Goal: Use online tool/utility: Utilize a website feature to perform a specific function

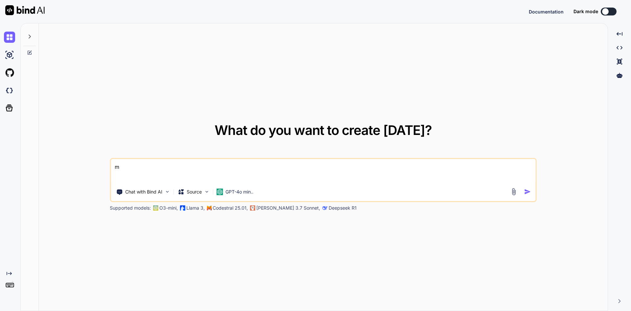
drag, startPoint x: 147, startPoint y: 173, endPoint x: 100, endPoint y: 164, distance: 47.5
click at [109, 168] on div "What do you want to create [DATE]? m Chat with Bind AI Source GPT-4o min.. Supp…" at bounding box center [323, 167] width 569 height 288
type textarea "m"
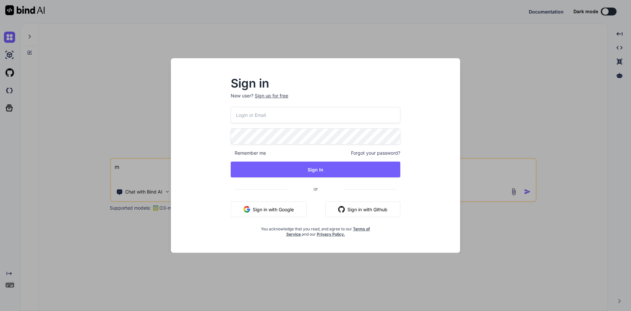
click at [264, 206] on button "Sign in with Google" at bounding box center [269, 209] width 76 height 16
type textarea "x"
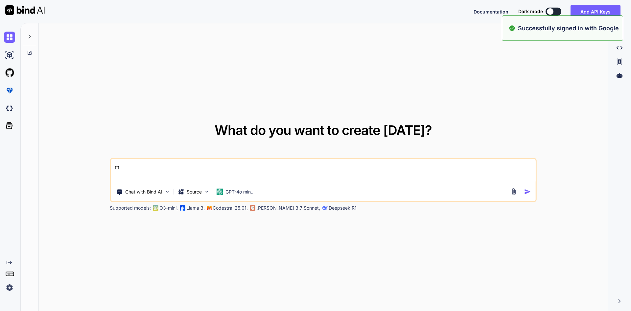
click at [262, 171] on textarea "m" at bounding box center [323, 171] width 425 height 24
drag, startPoint x: 136, startPoint y: 174, endPoint x: 103, endPoint y: 171, distance: 33.3
click at [103, 171] on div "What do you want to create [DATE]? m Chat with Bind AI Source GPT-4o min.. Supp…" at bounding box center [323, 167] width 569 height 288
paste textarea "[RelayCommand] public void IncreaseQtyCmd(ProductStockModel args) { var qty1 = …"
type textarea "[RelayCommand] public void IncreaseQtyCmd(ProductStockModel args) { var qty1 = …"
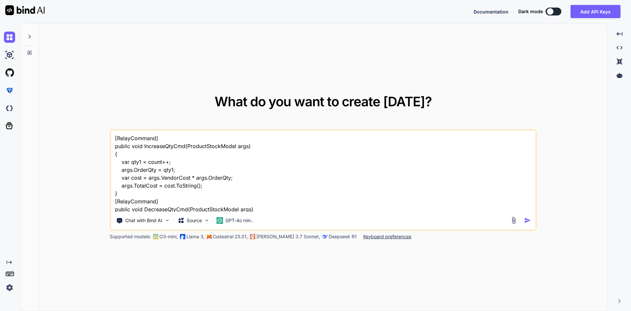
scroll to position [72, 0]
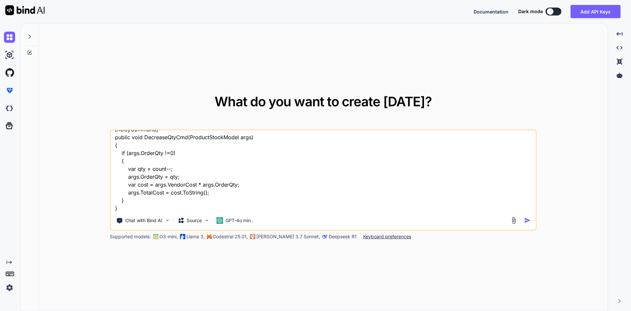
type textarea "x"
type textarea "[RelayCommand] public void IncreaseQtyCmd(ProductStockModel args) { var qty1 = …"
type textarea "x"
type textarea "[RelayCommand] public void IncreaseQtyCmd(ProductStockModel args) { var qty1 = …"
type textarea "x"
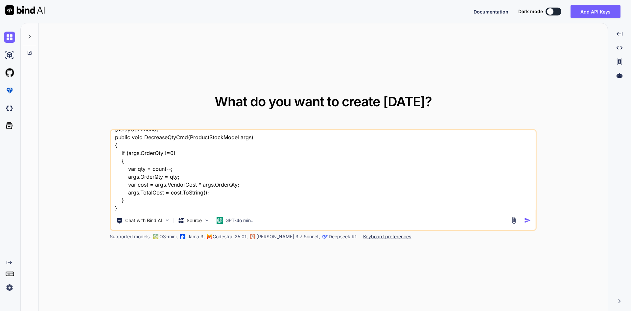
type textarea "[RelayCommand] public void IncreaseQtyCmd(ProductStockModel args) { var qty1 = …"
type textarea "x"
type textarea "[RelayCommand] public void IncreaseQtyCmd(ProductStockModel args) { var qty1 = …"
type textarea "x"
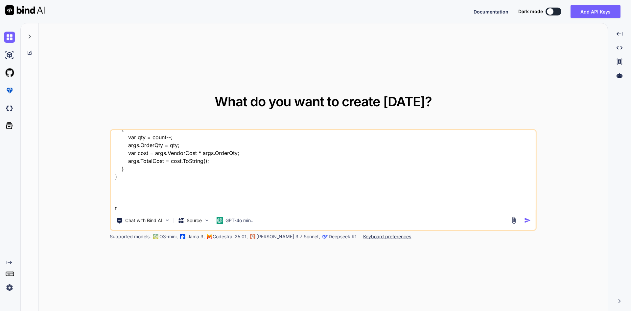
type textarea "[RelayCommand] public void IncreaseQtyCmd(ProductStockModel args) { var qty1 = …"
type textarea "x"
type textarea "[RelayCommand] public void IncreaseQtyCmd(ProductStockModel args) { var qty1 = …"
type textarea "x"
type textarea "[RelayCommand] public void IncreaseQtyCmd(ProductStockModel args) { var qty1 = …"
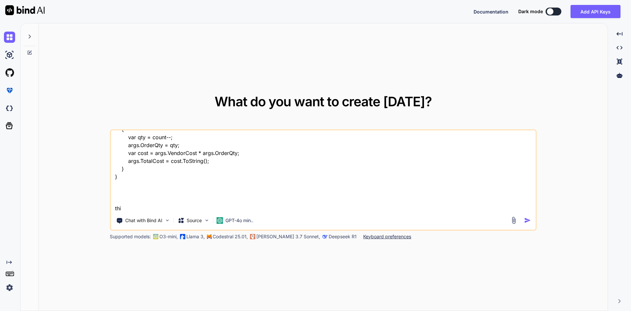
type textarea "x"
type textarea "[RelayCommand] public void IncreaseQtyCmd(ProductStockModel args) { var qty1 = …"
type textarea "x"
type textarea "[RelayCommand] public void IncreaseQtyCmd(ProductStockModel args) { var qty1 = …"
type textarea "x"
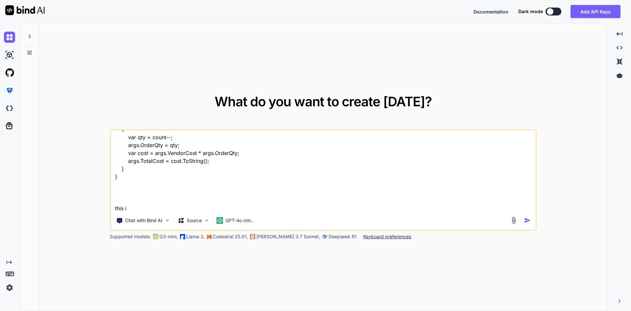
type textarea "[RelayCommand] public void IncreaseQtyCmd(ProductStockModel args) { var qty1 = …"
type textarea "x"
type textarea "[RelayCommand] public void IncreaseQtyCmd(ProductStockModel args) { var qty1 = …"
type textarea "x"
type textarea "[RelayCommand] public void IncreaseQtyCmd(ProductStockModel args) { var qty1 = …"
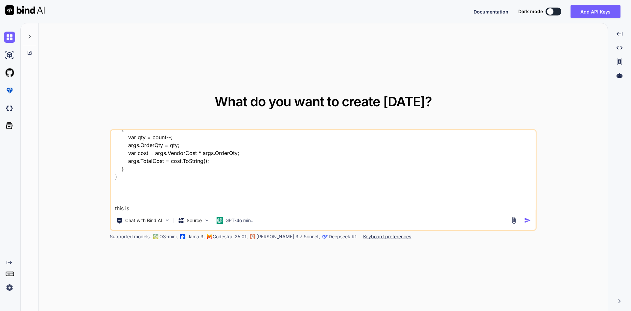
type textarea "x"
type textarea "[RelayCommand] public void IncreaseQtyCmd(ProductStockModel args) { var qty1 = …"
type textarea "x"
type textarea "[RelayCommand] public void IncreaseQtyCmd(ProductStockModel args) { var qty1 = …"
type textarea "x"
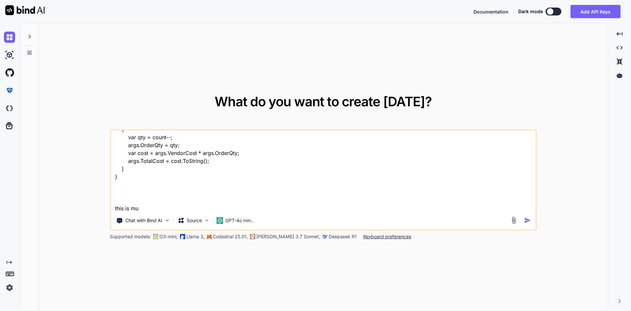
type textarea "[RelayCommand] public void IncreaseQtyCmd(ProductStockModel args) { var qty1 = …"
type textarea "x"
type textarea "[RelayCommand] public void IncreaseQtyCmd(ProductStockModel args) { var qty1 = …"
type textarea "x"
type textarea "[RelayCommand] public void IncreaseQtyCmd(ProductStockModel args) { var qty1 = …"
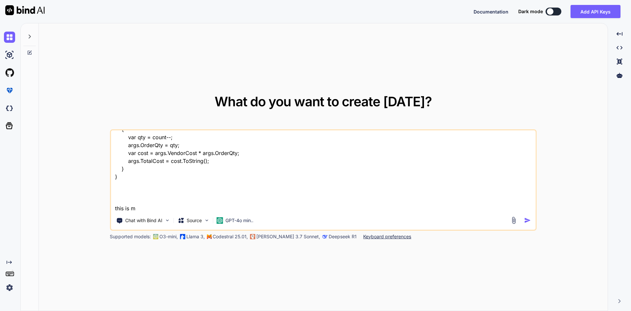
type textarea "x"
type textarea "[RelayCommand] public void IncreaseQtyCmd(ProductStockModel args) { var qty1 = …"
type textarea "x"
type textarea "[RelayCommand] public void IncreaseQtyCmd(ProductStockModel args) { var qty1 = …"
type textarea "x"
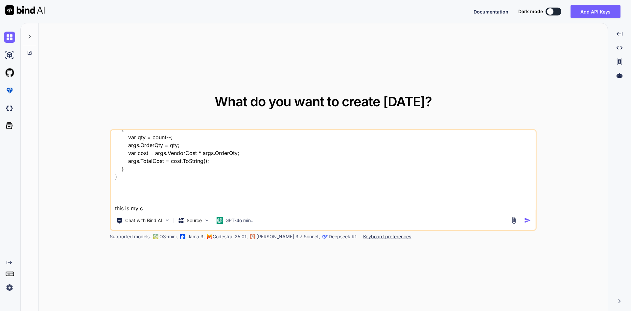
type textarea "[RelayCommand] public void IncreaseQtyCmd(ProductStockModel args) { var qty1 = …"
type textarea "x"
type textarea "[RelayCommand] public void IncreaseQtyCmd(ProductStockModel args) { var qty1 = …"
type textarea "x"
type textarea "[RelayCommand] public void IncreaseQtyCmd(ProductStockModel args) { var qty1 = …"
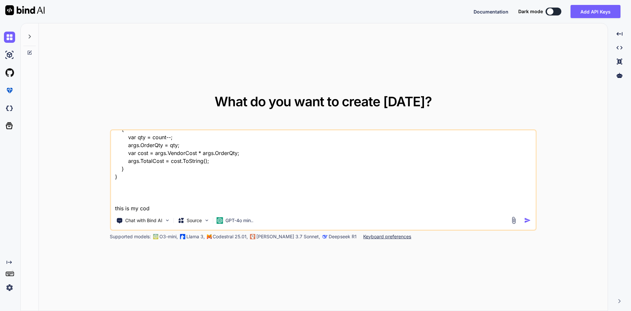
type textarea "x"
type textarea "[RelayCommand] public void IncreaseQtyCmd(ProductStockModel args) { var qty1 = …"
type textarea "x"
type textarea "[RelayCommand] public void IncreaseQtyCmd(ProductStockModel args) { var qty1 = …"
type textarea "x"
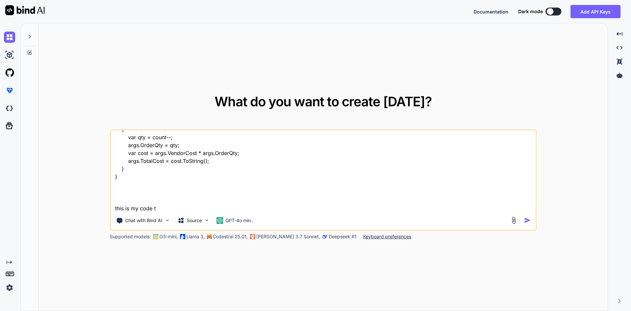
type textarea "[RelayCommand] public void IncreaseQtyCmd(ProductStockModel args) { var qty1 = …"
type textarea "x"
type textarea "[RelayCommand] public void IncreaseQtyCmd(ProductStockModel args) { var qty1 = …"
type textarea "x"
type textarea "[RelayCommand] public void IncreaseQtyCmd(ProductStockModel args) { var qty1 = …"
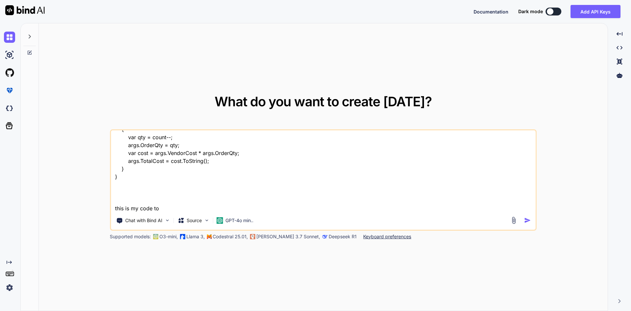
type textarea "x"
type textarea "[RelayCommand] public void IncreaseQtyCmd(ProductStockModel args) { var qty1 = …"
type textarea "x"
type textarea "[RelayCommand] public void IncreaseQtyCmd(ProductStockModel args) { var qty1 = …"
type textarea "x"
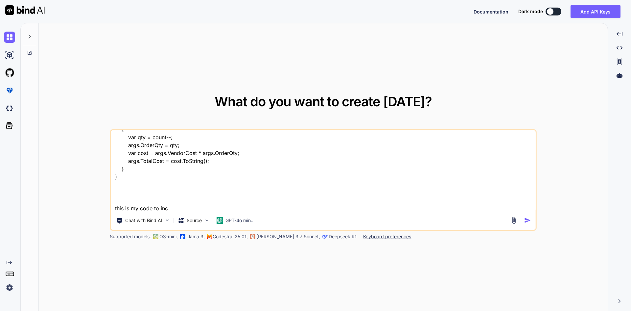
type textarea "[RelayCommand] public void IncreaseQtyCmd(ProductStockModel args) { var qty1 = …"
type textarea "x"
type textarea "[RelayCommand] public void IncreaseQtyCmd(ProductStockModel args) { var qty1 = …"
type textarea "x"
type textarea "[RelayCommand] public void IncreaseQtyCmd(ProductStockModel args) { var qty1 = …"
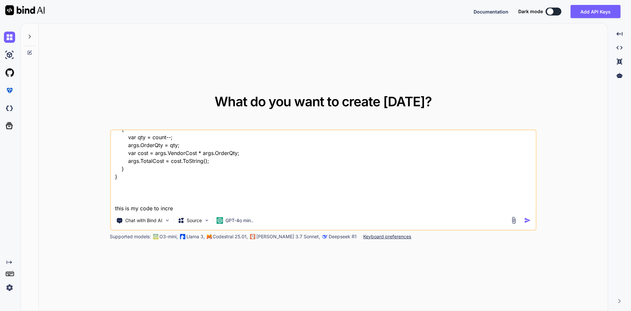
type textarea "x"
type textarea "[RelayCommand] public void IncreaseQtyCmd(ProductStockModel args) { var qty1 = …"
type textarea "x"
type textarea "[RelayCommand] public void IncreaseQtyCmd(ProductStockModel args) { var qty1 = …"
type textarea "x"
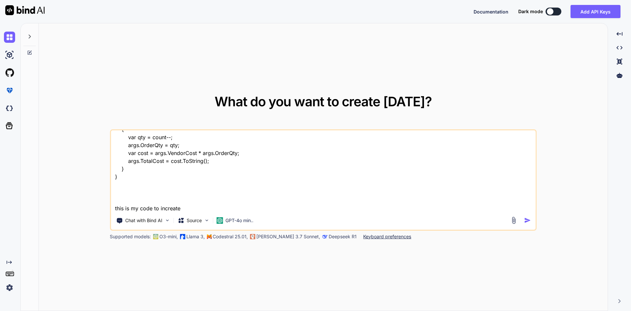
type textarea "[RelayCommand] public void IncreaseQtyCmd(ProductStockModel args) { var qty1 = …"
type textarea "x"
type textarea "[RelayCommand] public void IncreaseQtyCmd(ProductStockModel args) { var qty1 = …"
type textarea "x"
type textarea "[RelayCommand] public void IncreaseQtyCmd(ProductStockModel args) { var qty1 = …"
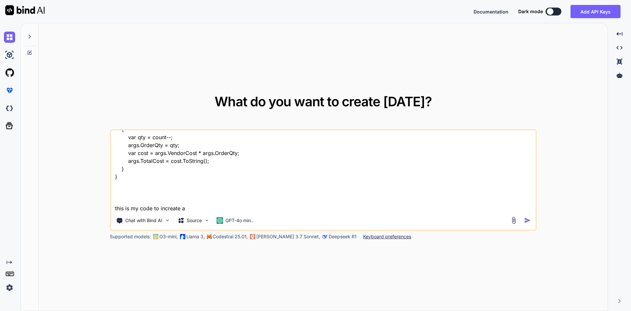
type textarea "x"
type textarea "[RelayCommand] public void IncreaseQtyCmd(ProductStockModel args) { var qty1 = …"
type textarea "x"
type textarea "[RelayCommand] public void IncreaseQtyCmd(ProductStockModel args) { var qty1 = …"
type textarea "x"
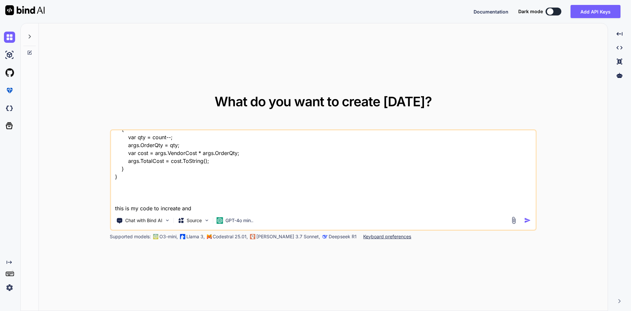
type textarea "[RelayCommand] public void IncreaseQtyCmd(ProductStockModel args) { var qty1 = …"
type textarea "x"
type textarea "[RelayCommand] public void IncreaseQtyCmd(ProductStockModel args) { var qty1 = …"
type textarea "x"
type textarea "[RelayCommand] public void IncreaseQtyCmd(ProductStockModel args) { var qty1 = …"
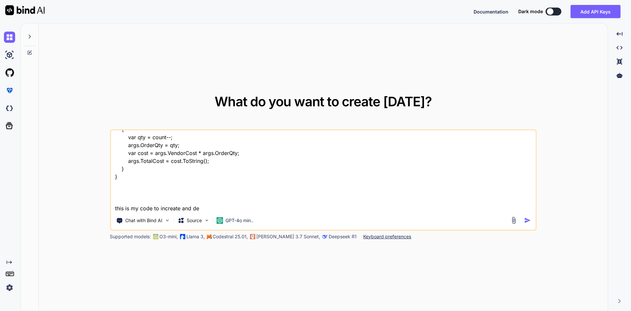
type textarea "x"
type textarea "[RelayCommand] public void IncreaseQtyCmd(ProductStockModel args) { var qty1 = …"
type textarea "x"
type textarea "[RelayCommand] public void IncreaseQtyCmd(ProductStockModel args) { var qty1 = …"
type textarea "x"
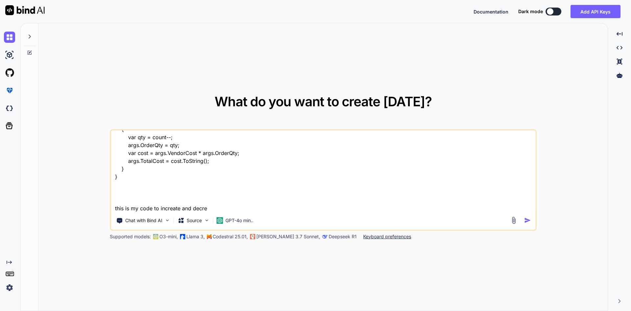
type textarea "[RelayCommand] public void IncreaseQtyCmd(ProductStockModel args) { var qty1 = …"
type textarea "x"
type textarea "[RelayCommand] public void IncreaseQtyCmd(ProductStockModel args) { var qty1 = …"
type textarea "x"
type textarea "[RelayCommand] public void IncreaseQtyCmd(ProductStockModel args) { var qty1 = …"
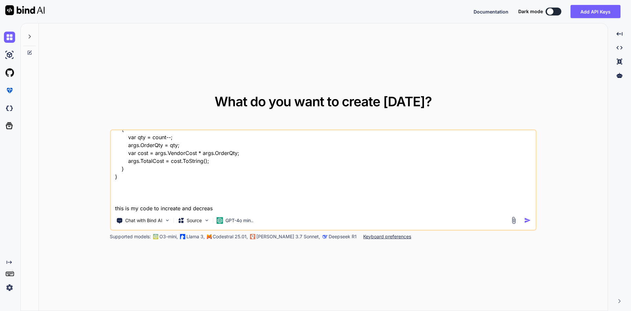
type textarea "x"
type textarea "[RelayCommand] public void IncreaseQtyCmd(ProductStockModel args) { var qty1 = …"
type textarea "x"
type textarea "[RelayCommand] public void IncreaseQtyCmd(ProductStockModel args) { var qty1 = …"
type textarea "x"
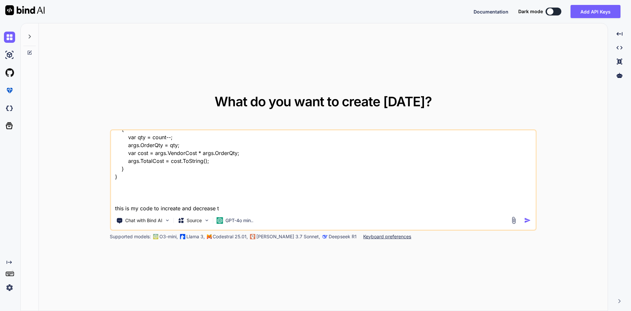
type textarea "[RelayCommand] public void IncreaseQtyCmd(ProductStockModel args) { var qty1 = …"
type textarea "x"
type textarea "[RelayCommand] public void IncreaseQtyCmd(ProductStockModel args) { var qty1 = …"
type textarea "x"
type textarea "[RelayCommand] public void IncreaseQtyCmd(ProductStockModel args) { var qty1 = …"
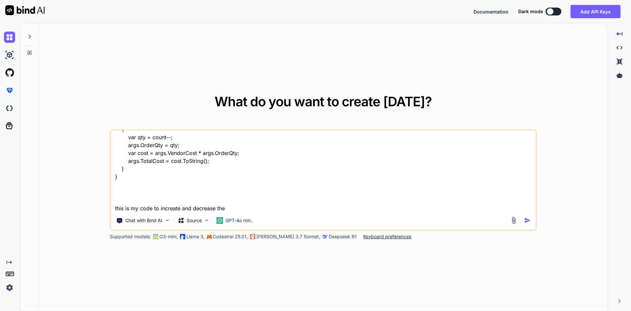
type textarea "x"
type textarea "[RelayCommand] public void IncreaseQtyCmd(ProductStockModel args) { var qty1 = …"
type textarea "x"
type textarea "[RelayCommand] public void IncreaseQtyCmd(ProductStockModel args) { var qty1 = …"
type textarea "x"
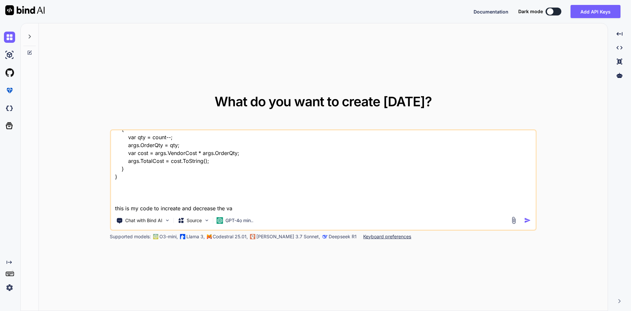
type textarea "[RelayCommand] public void IncreaseQtyCmd(ProductStockModel args) { var qty1 = …"
type textarea "x"
type textarea "[RelayCommand] public void IncreaseQtyCmd(ProductStockModel args) { var qty1 = …"
type textarea "x"
type textarea "[RelayCommand] public void IncreaseQtyCmd(ProductStockModel args) { var qty1 = …"
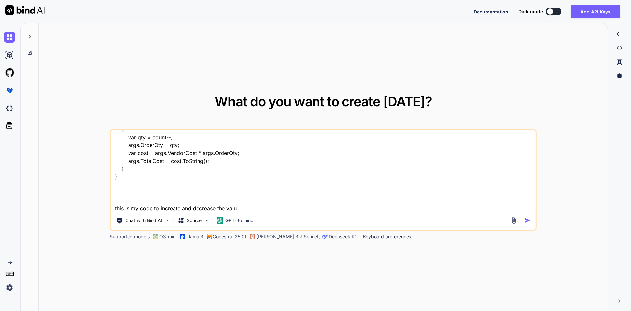
type textarea "x"
type textarea "[RelayCommand] public void IncreaseQtyCmd(ProductStockModel args) { var qty1 = …"
type textarea "x"
type textarea "[RelayCommand] public void IncreaseQtyCmd(ProductStockModel args) { var qty1 = …"
type textarea "x"
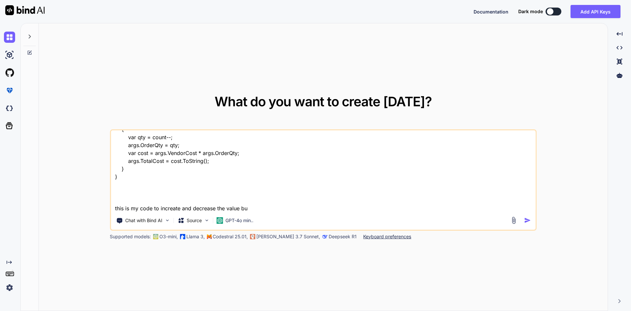
type textarea "[RelayCommand] public void IncreaseQtyCmd(ProductStockModel args) { var qty1 = …"
type textarea "x"
type textarea "[RelayCommand] public void IncreaseQtyCmd(ProductStockModel args) { var qty1 = …"
type textarea "x"
type textarea "[RelayCommand] public void IncreaseQtyCmd(ProductStockModel args) { var qty1 = …"
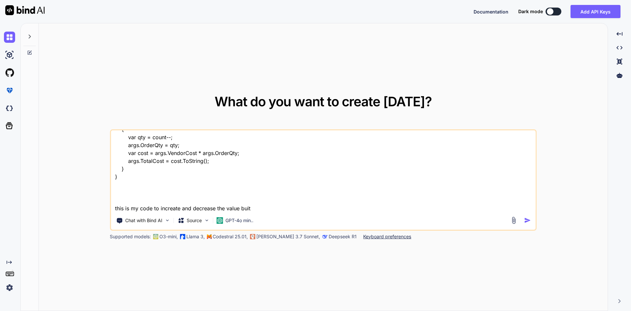
type textarea "x"
type textarea "[RelayCommand] public void IncreaseQtyCmd(ProductStockModel args) { var qty1 = …"
type textarea "x"
type textarea "[RelayCommand] public void IncreaseQtyCmd(ProductStockModel args) { var qty1 = …"
type textarea "x"
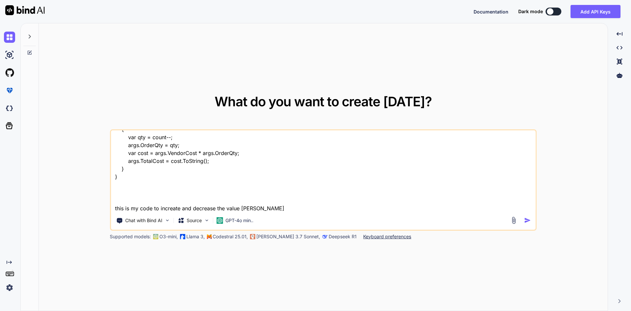
type textarea "[RelayCommand] public void IncreaseQtyCmd(ProductStockModel args) { var qty1 = …"
type textarea "x"
type textarea "[RelayCommand] public void IncreaseQtyCmd(ProductStockModel args) { var qty1 = …"
type textarea "x"
type textarea "[RelayCommand] public void IncreaseQtyCmd(ProductStockModel args) { var qty1 = …"
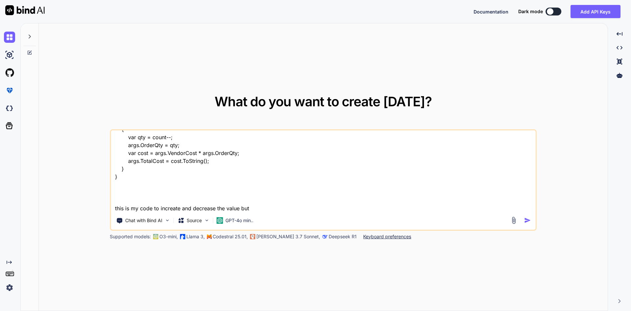
type textarea "x"
type textarea "[RelayCommand] public void IncreaseQtyCmd(ProductStockModel args) { var qty1 = …"
type textarea "x"
type textarea "[RelayCommand] public void IncreaseQtyCmd(ProductStockModel args) { var qty1 = …"
type textarea "x"
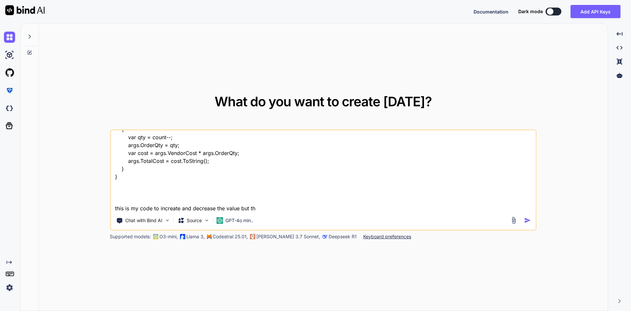
type textarea "[RelayCommand] public void IncreaseQtyCmd(ProductStockModel args) { var qty1 = …"
type textarea "x"
type textarea "[RelayCommand] public void IncreaseQtyCmd(ProductStockModel args) { var qty1 = …"
type textarea "x"
type textarea "[RelayCommand] public void IncreaseQtyCmd(ProductStockModel args) { var qty1 = …"
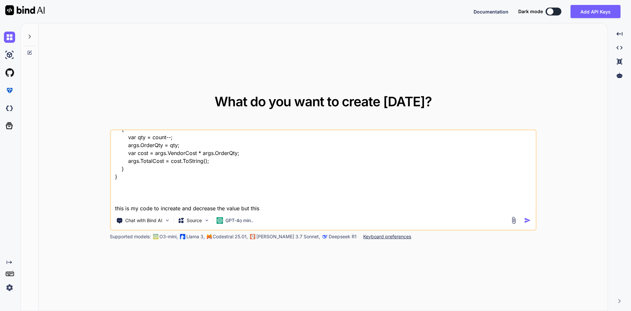
type textarea "x"
type textarea "[RelayCommand] public void IncreaseQtyCmd(ProductStockModel args) { var qty1 = …"
type textarea "x"
type textarea "[RelayCommand] public void IncreaseQtyCmd(ProductStockModel args) { var qty1 = …"
type textarea "x"
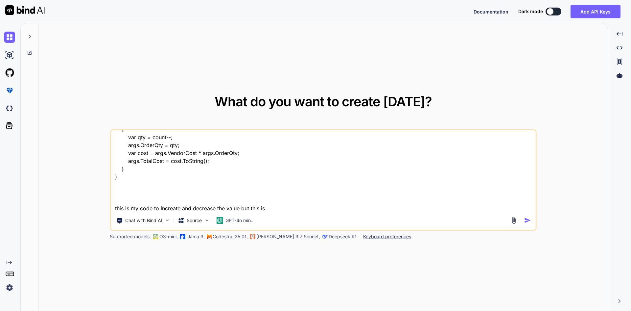
type textarea "[RelayCommand] public void IncreaseQtyCmd(ProductStockModel args) { var qty1 = …"
type textarea "x"
type textarea "[RelayCommand] public void IncreaseQtyCmd(ProductStockModel args) { var qty1 = …"
type textarea "x"
type textarea "[RelayCommand] public void IncreaseQtyCmd(ProductStockModel args) { var qty1 = …"
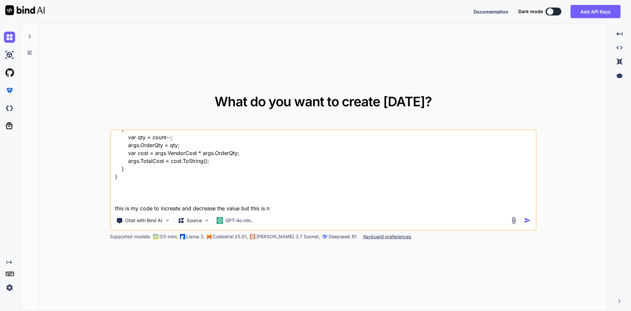
type textarea "x"
type textarea "[RelayCommand] public void IncreaseQtyCmd(ProductStockModel args) { var qty1 = …"
type textarea "x"
type textarea "[RelayCommand] public void IncreaseQtyCmd(ProductStockModel args) { var qty1 = …"
type textarea "x"
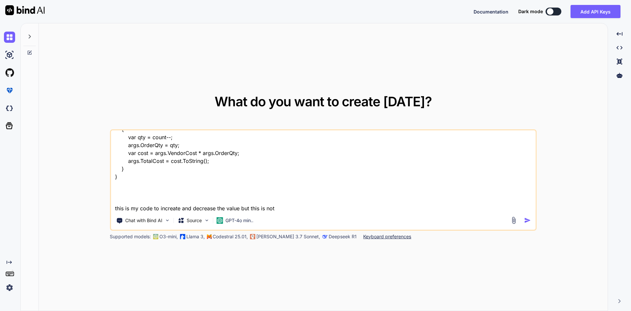
type textarea "[RelayCommand] public void IncreaseQtyCmd(ProductStockModel args) { var qty1 = …"
type textarea "x"
type textarea "[RelayCommand] public void IncreaseQtyCmd(ProductStockModel args) { var qty1 = …"
type textarea "x"
type textarea "[RelayCommand] public void IncreaseQtyCmd(ProductStockModel args) { var qty1 = …"
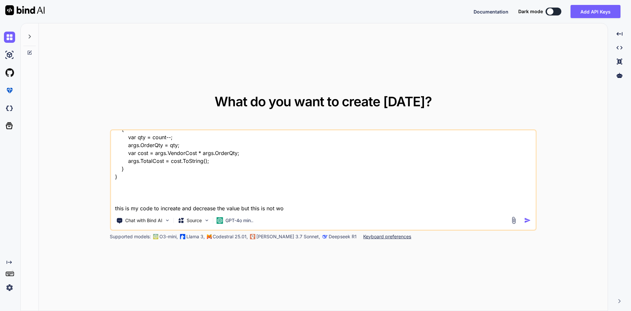
type textarea "x"
type textarea "[RelayCommand] public void IncreaseQtyCmd(ProductStockModel args) { var qty1 = …"
type textarea "x"
type textarea "[RelayCommand] public void IncreaseQtyCmd(ProductStockModel args) { var qty1 = …"
type textarea "x"
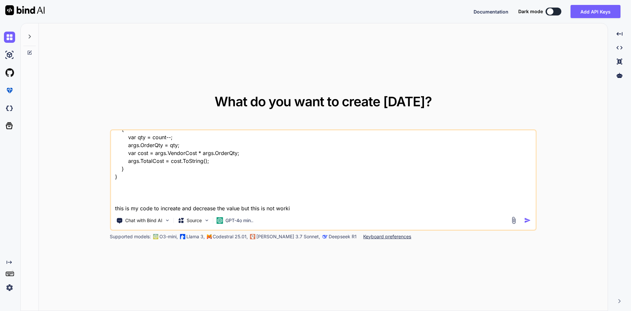
type textarea "[RelayCommand] public void IncreaseQtyCmd(ProductStockModel args) { var qty1 = …"
type textarea "x"
type textarea "[RelayCommand] public void IncreaseQtyCmd(ProductStockModel args) { var qty1 = …"
type textarea "x"
type textarea "[RelayCommand] public void IncreaseQtyCmd(ProductStockModel args) { var qty1 = …"
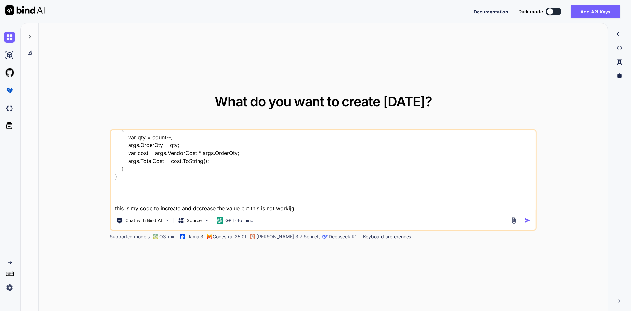
type textarea "x"
type textarea "[RelayCommand] public void IncreaseQtyCmd(ProductStockModel args) { var qty1 = …"
type textarea "x"
type textarea "[RelayCommand] public void IncreaseQtyCmd(ProductStockModel args) { var qty1 = …"
type textarea "x"
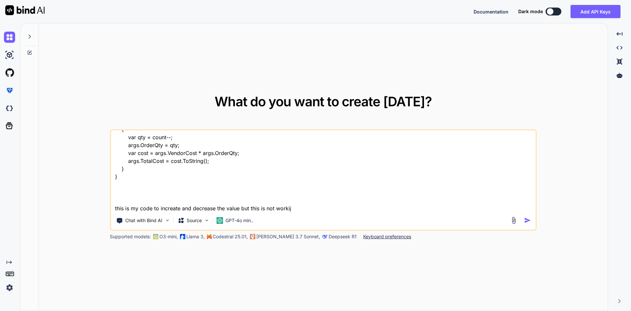
type textarea "[RelayCommand] public void IncreaseQtyCmd(ProductStockModel args) { var qty1 = …"
type textarea "x"
type textarea "[RelayCommand] public void IncreaseQtyCmd(ProductStockModel args) { var qty1 = …"
type textarea "x"
type textarea "[RelayCommand] public void IncreaseQtyCmd(ProductStockModel args) { var qty1 = …"
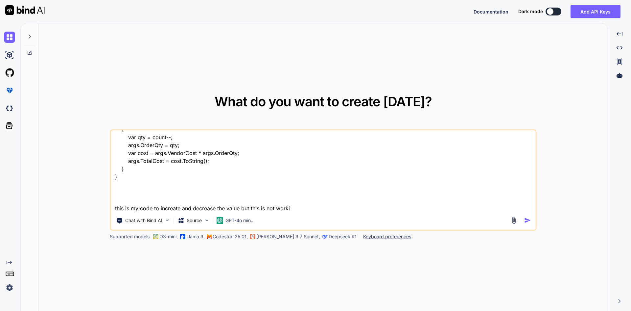
type textarea "x"
type textarea "[RelayCommand] public void IncreaseQtyCmd(ProductStockModel args) { var qty1 = …"
type textarea "x"
type textarea "[RelayCommand] public void IncreaseQtyCmd(ProductStockModel args) { var qty1 = …"
type textarea "x"
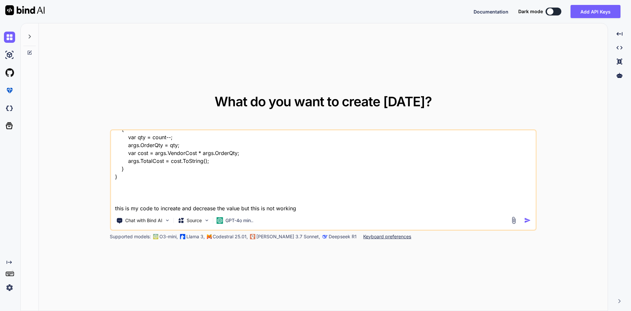
type textarea "[RelayCommand] public void IncreaseQtyCmd(ProductStockModel args) { var qty1 = …"
type textarea "x"
type textarea "[RelayCommand] public void IncreaseQtyCmd(ProductStockModel args) { var qty1 = …"
type textarea "x"
type textarea "[RelayCommand] public void IncreaseQtyCmd(ProductStockModel args) { var qty1 = …"
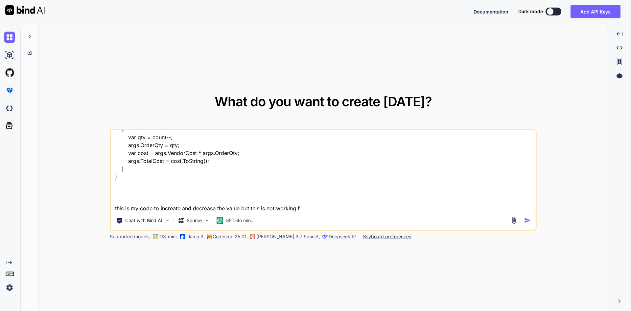
type textarea "x"
type textarea "[RelayCommand] public void IncreaseQtyCmd(ProductStockModel args) { var qty1 = …"
type textarea "x"
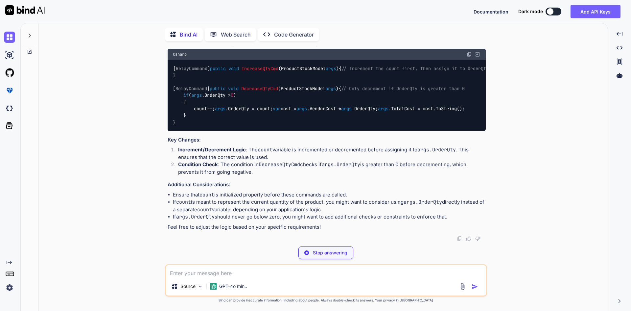
scroll to position [99, 0]
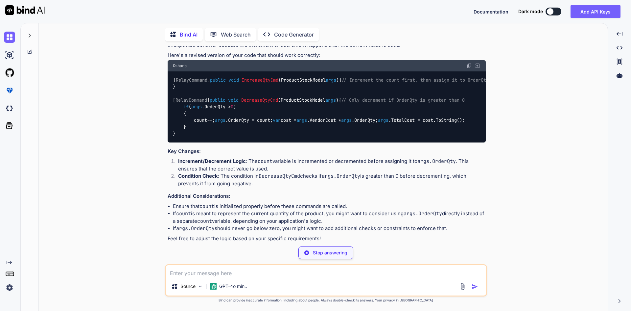
click at [467, 65] on img at bounding box center [469, 65] width 5 height 5
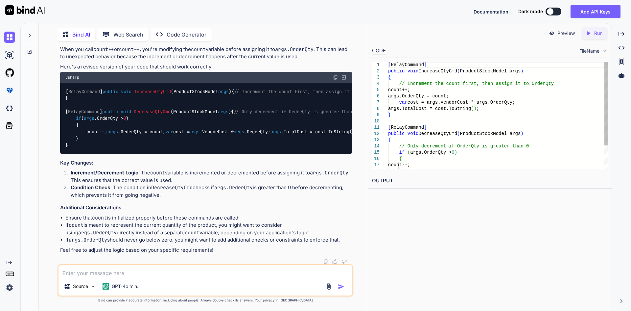
click at [249, 274] on textarea at bounding box center [206, 271] width 294 height 12
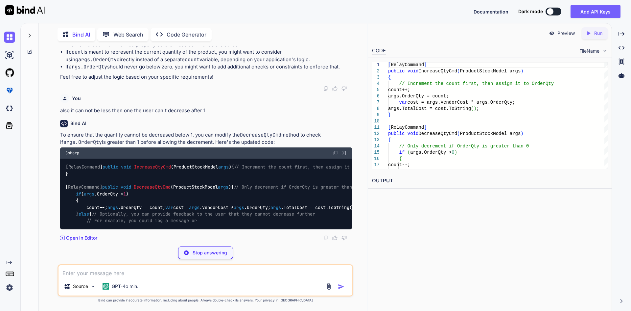
scroll to position [455, 0]
